Goal: Register for event/course

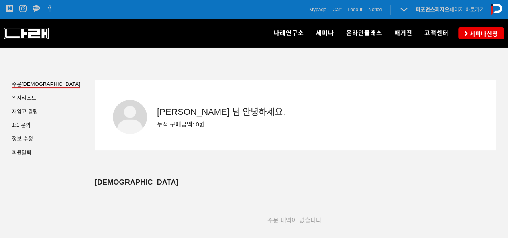
click at [33, 33] on img at bounding box center [26, 33] width 45 height 11
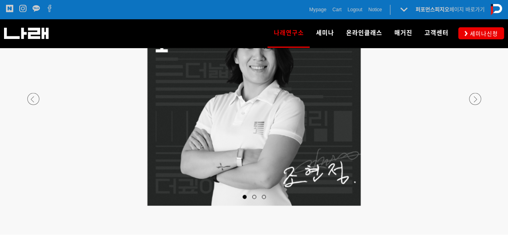
scroll to position [774, 0]
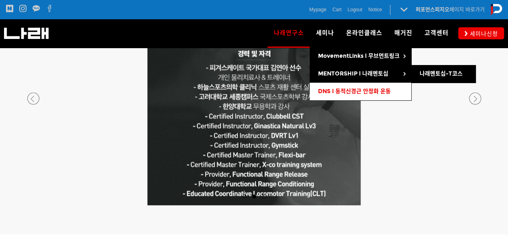
click at [351, 89] on span "DNS l 동적신경근 안정화 운동" at bounding box center [354, 91] width 73 height 7
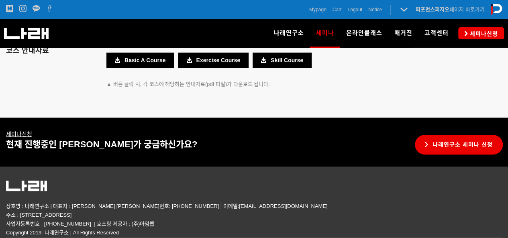
scroll to position [1575, 0]
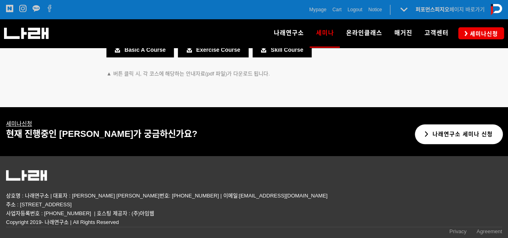
click at [434, 125] on link "나래연구소 세미나 신청" at bounding box center [459, 135] width 88 height 20
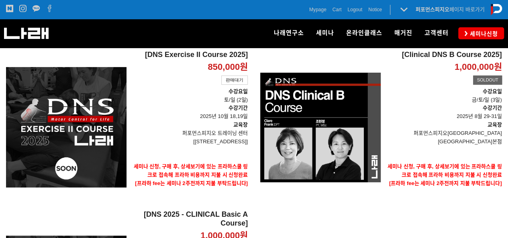
scroll to position [115, 0]
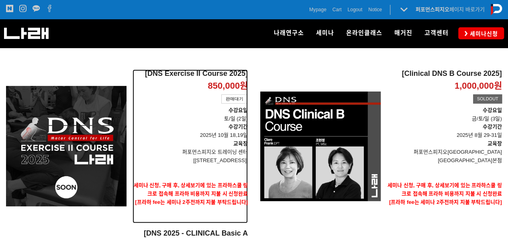
click at [181, 160] on p "[송파구 128 skv1 메트로시티 B동 318호]" at bounding box center [190, 161] width 115 height 8
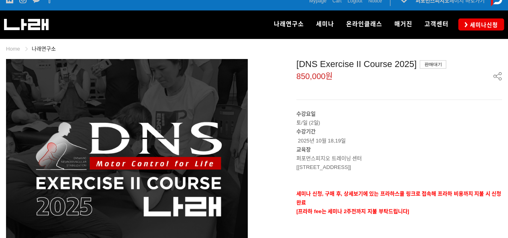
scroll to position [8, 0]
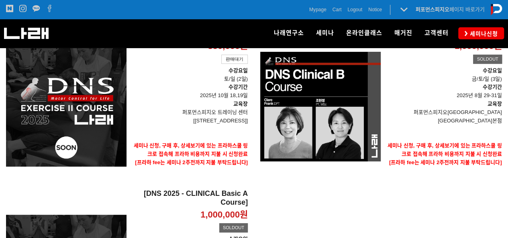
scroll to position [154, 0]
